Goal: Book appointment/travel/reservation

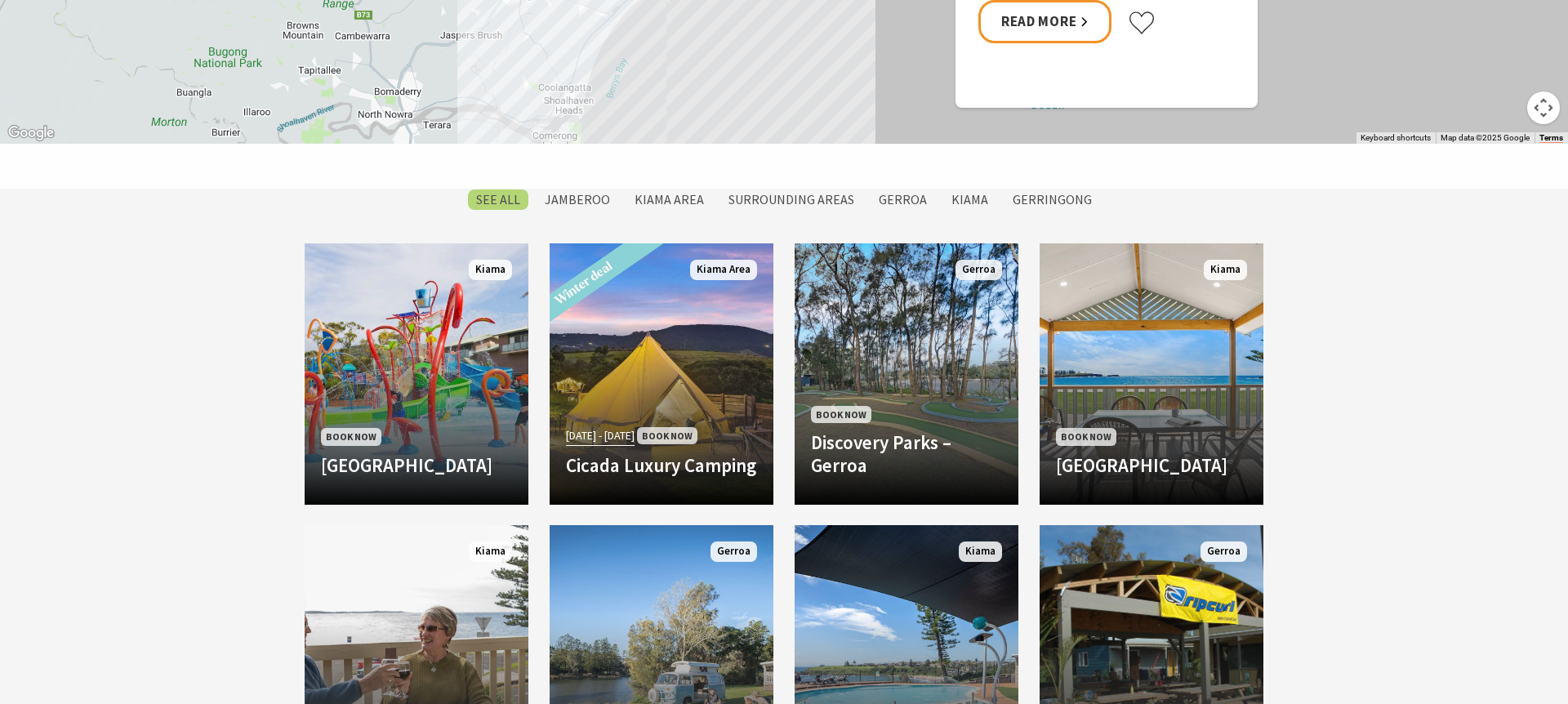
scroll to position [1237, 0]
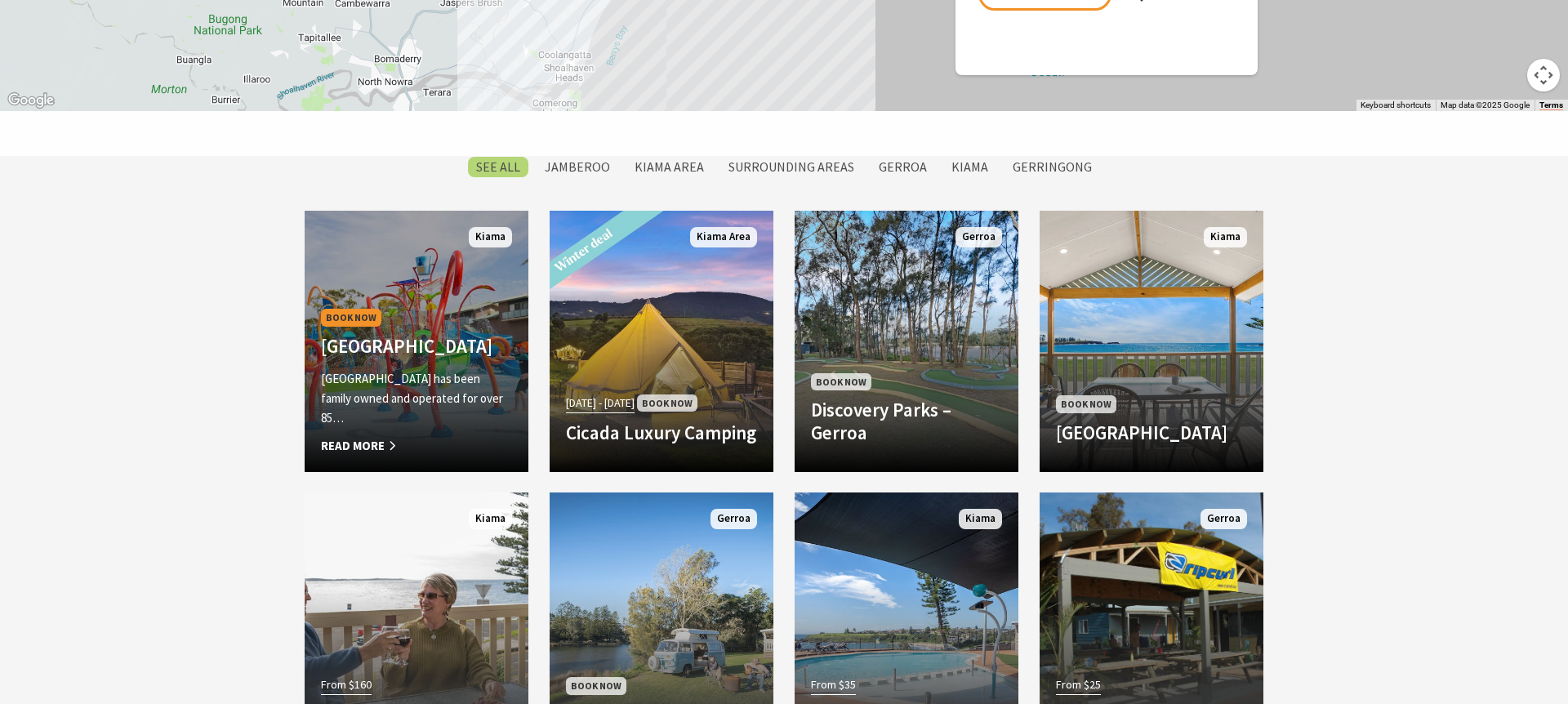
click at [457, 335] on h4 "[GEOGRAPHIC_DATA]" at bounding box center [416, 346] width 191 height 23
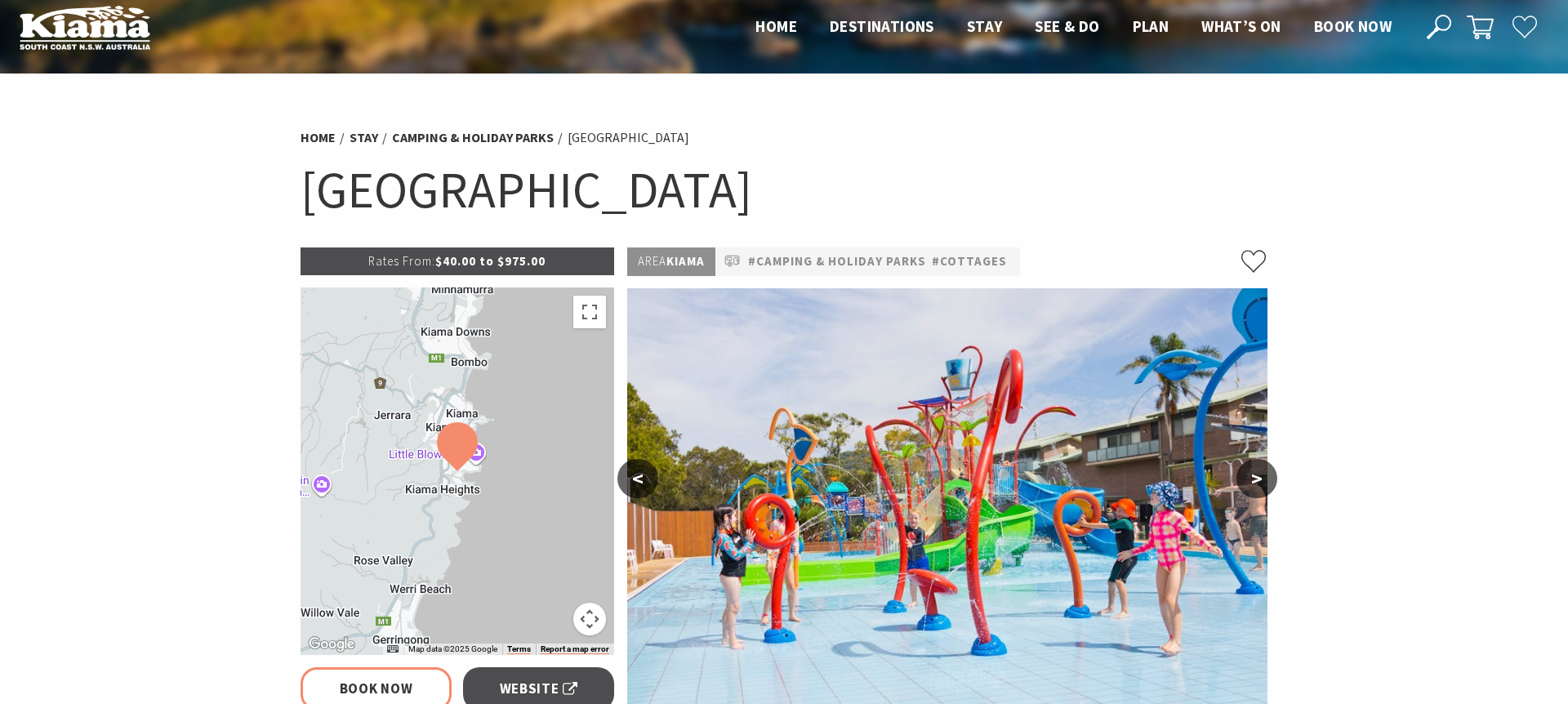
select select "3"
select select "2"
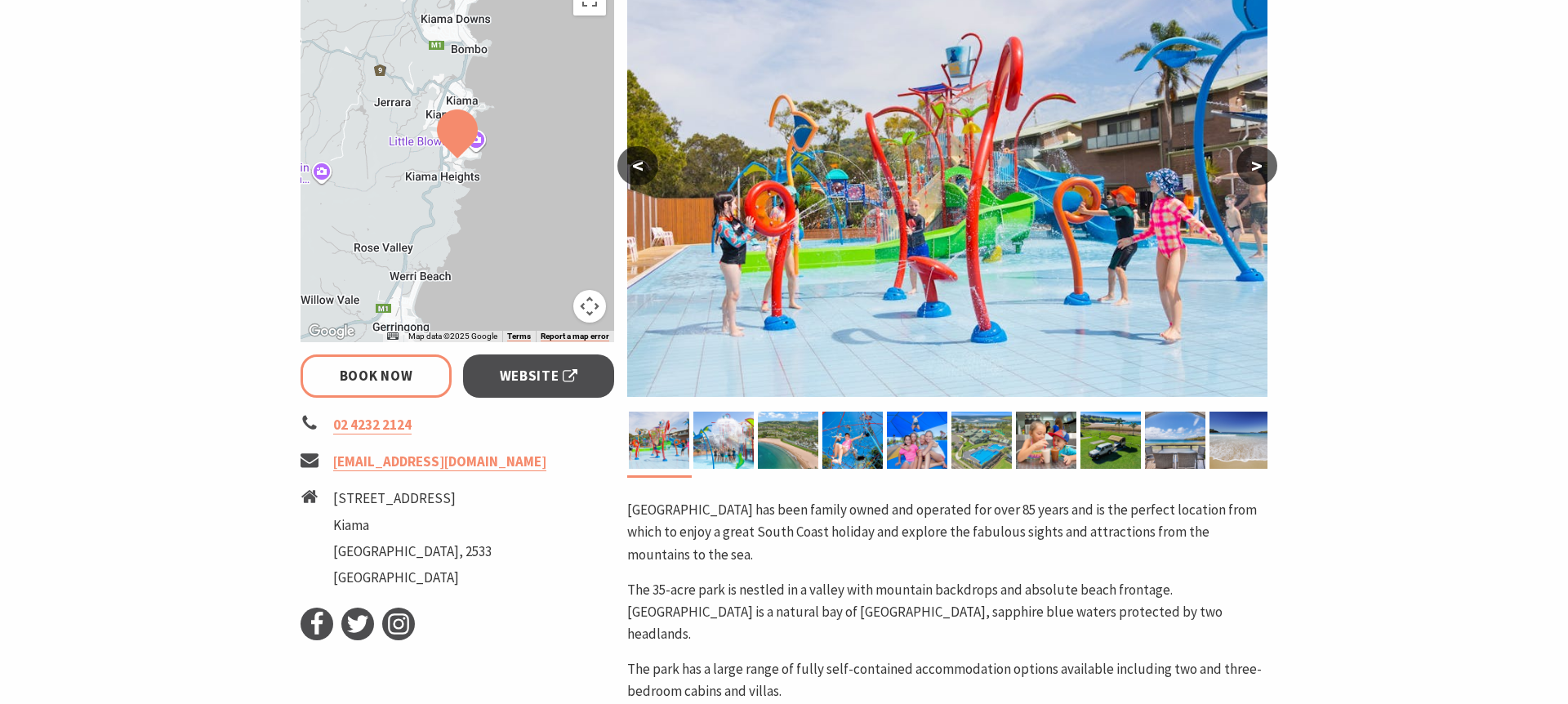
scroll to position [329, 0]
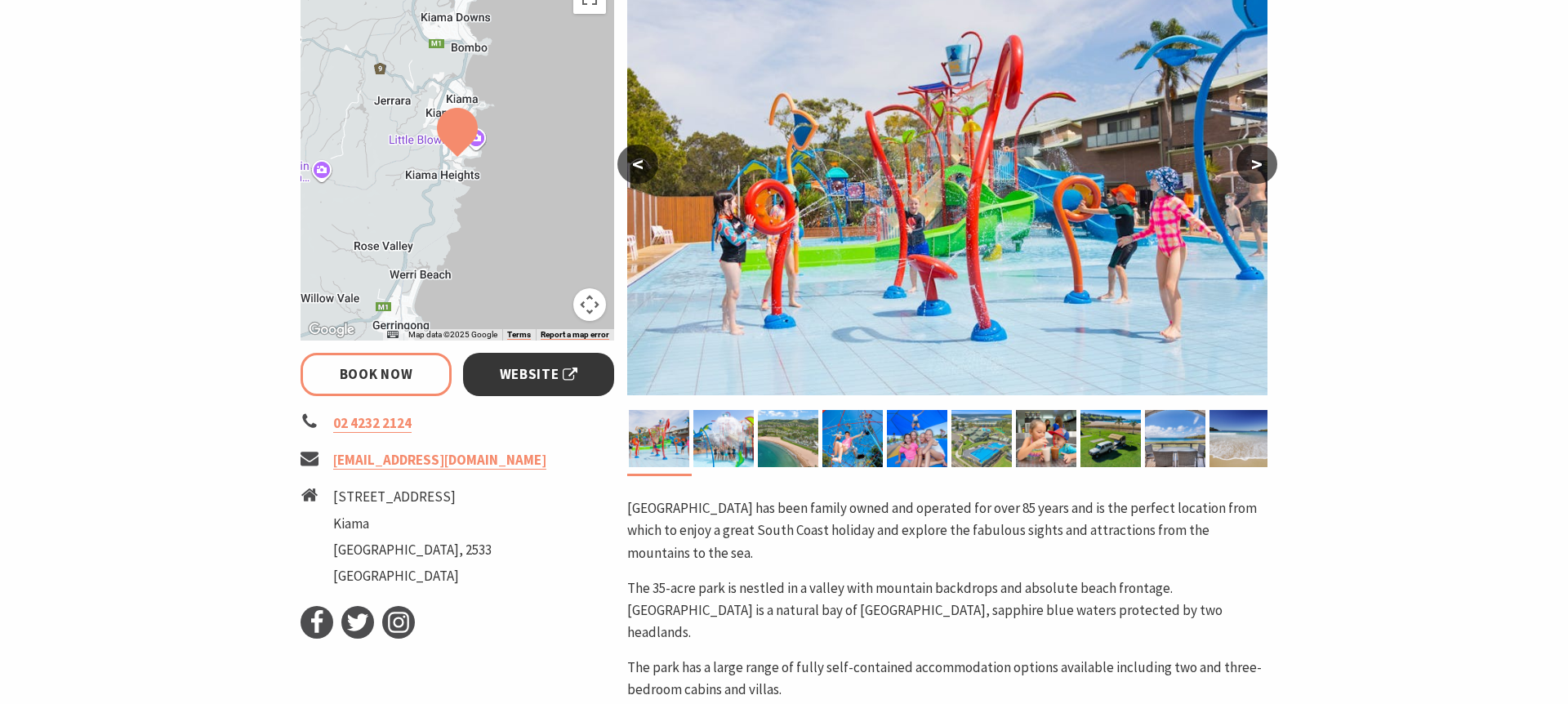
click at [505, 374] on span "Website" at bounding box center [539, 374] width 78 height 22
